Goal: Information Seeking & Learning: Learn about a topic

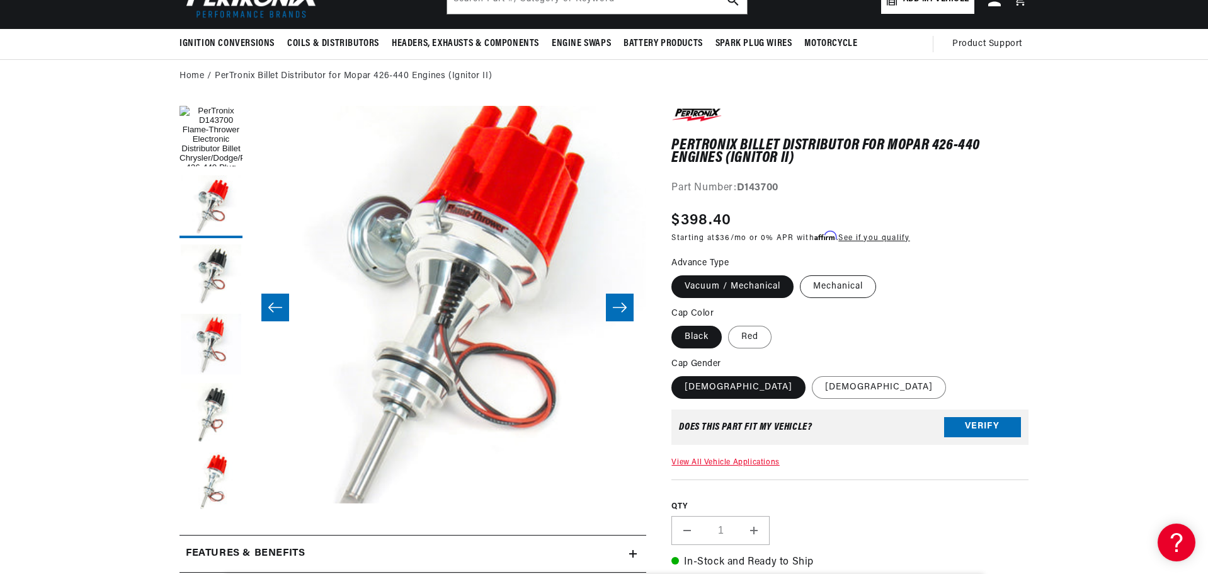
scroll to position [0, 382]
click at [835, 284] on label "Mechanical" at bounding box center [838, 286] width 76 height 23
click at [801, 273] on input "Mechanical" at bounding box center [800, 273] width 1 height 1
radio input "true"
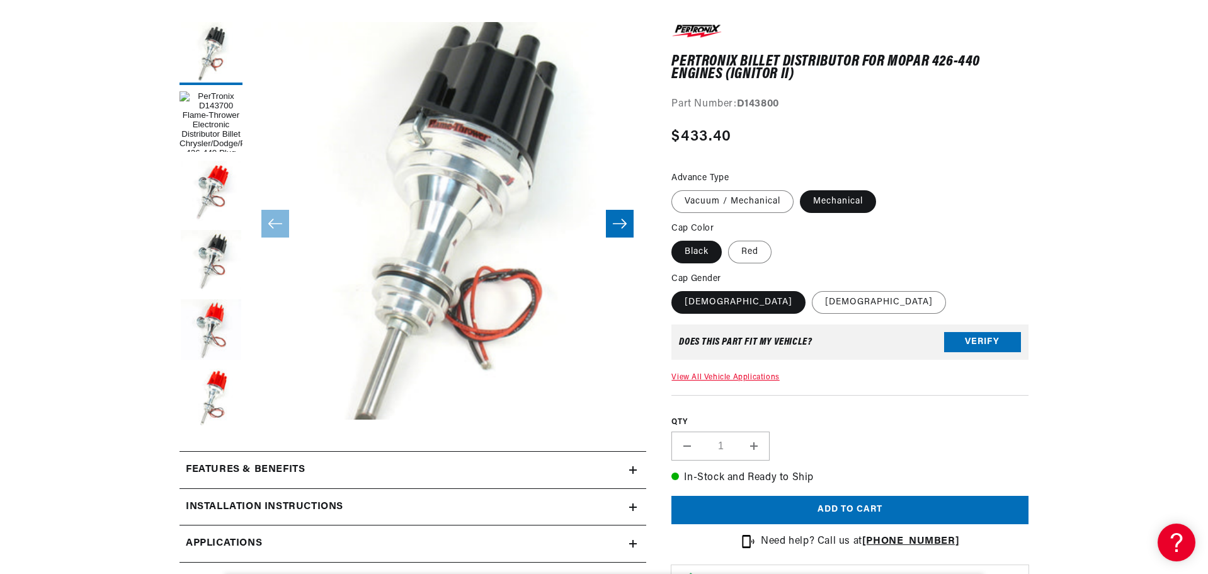
scroll to position [168, 0]
click at [629, 463] on div "Features & Benefits" at bounding box center [405, 469] width 450 height 16
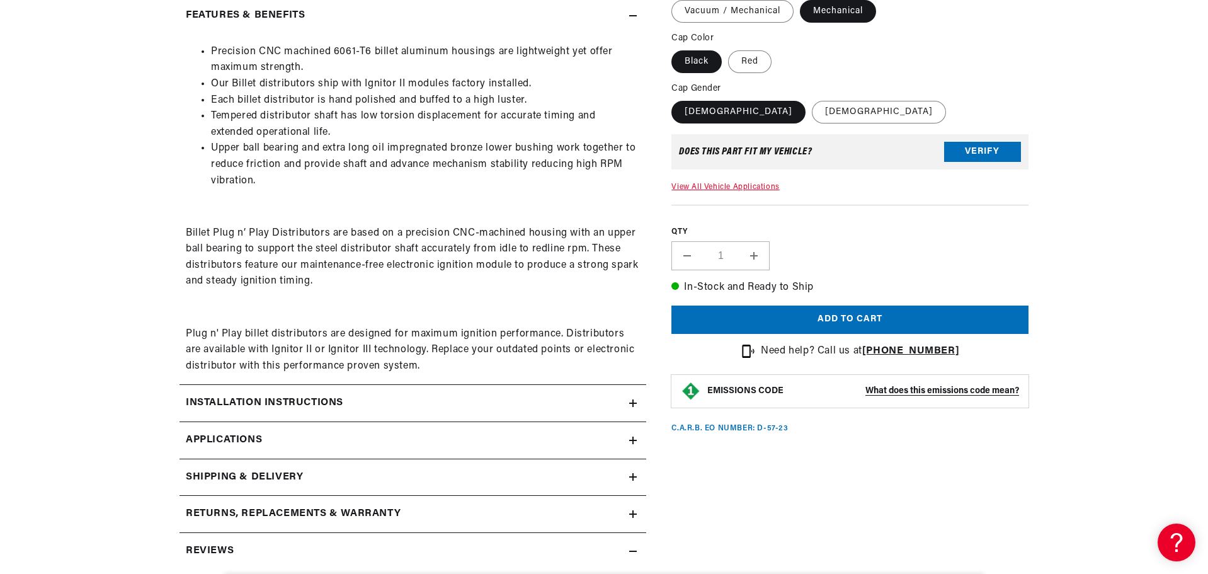
scroll to position [630, 0]
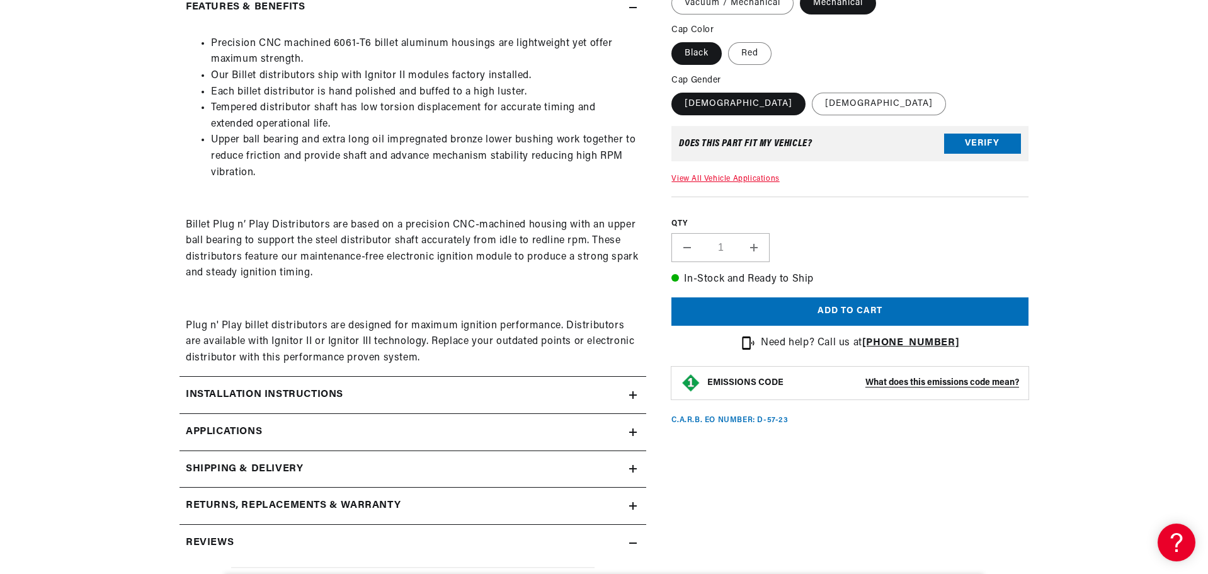
click at [560, 391] on div "Installation instructions" at bounding box center [405, 395] width 450 height 16
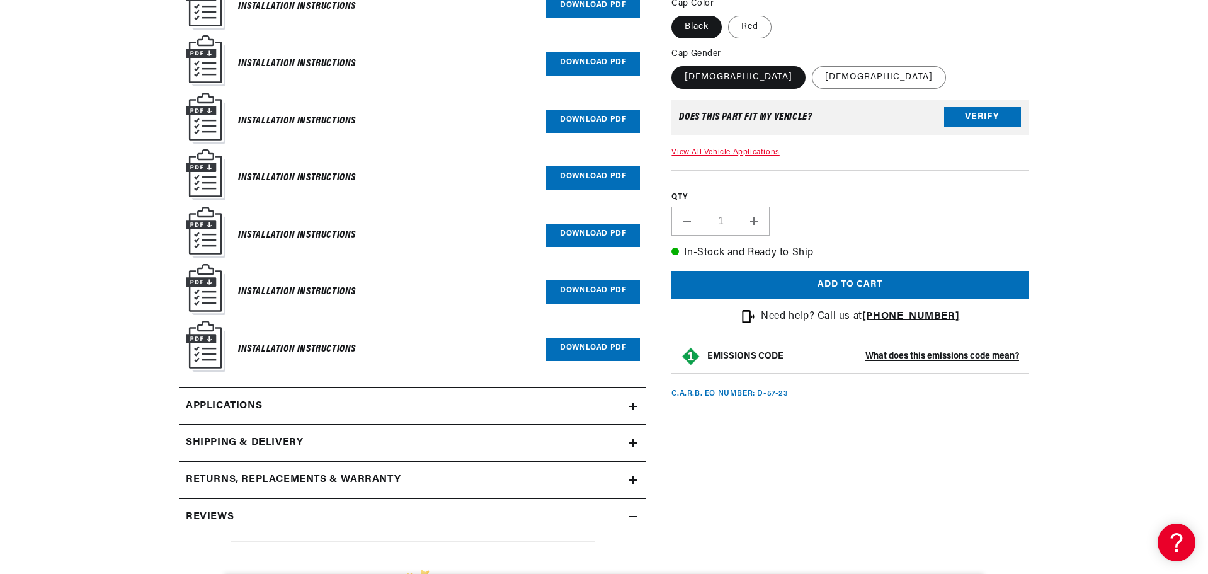
scroll to position [1176, 0]
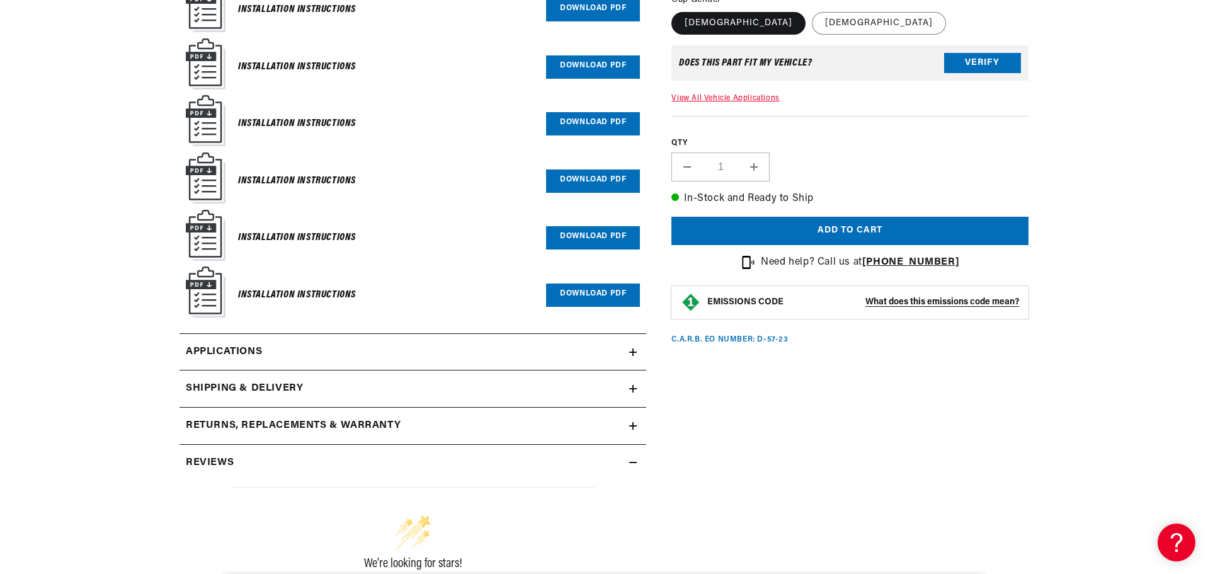
click at [318, 353] on link "Applications" at bounding box center [413, 352] width 467 height 37
